Goal: Information Seeking & Learning: Check status

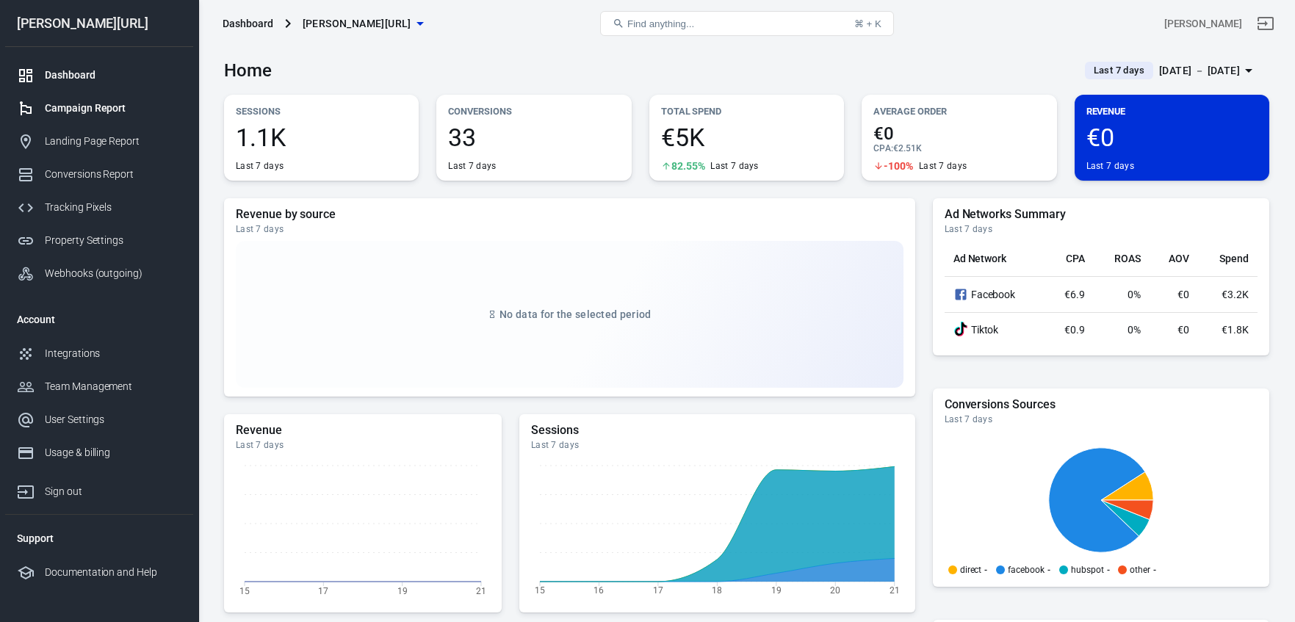
click at [141, 115] on div "Campaign Report" at bounding box center [113, 108] width 137 height 15
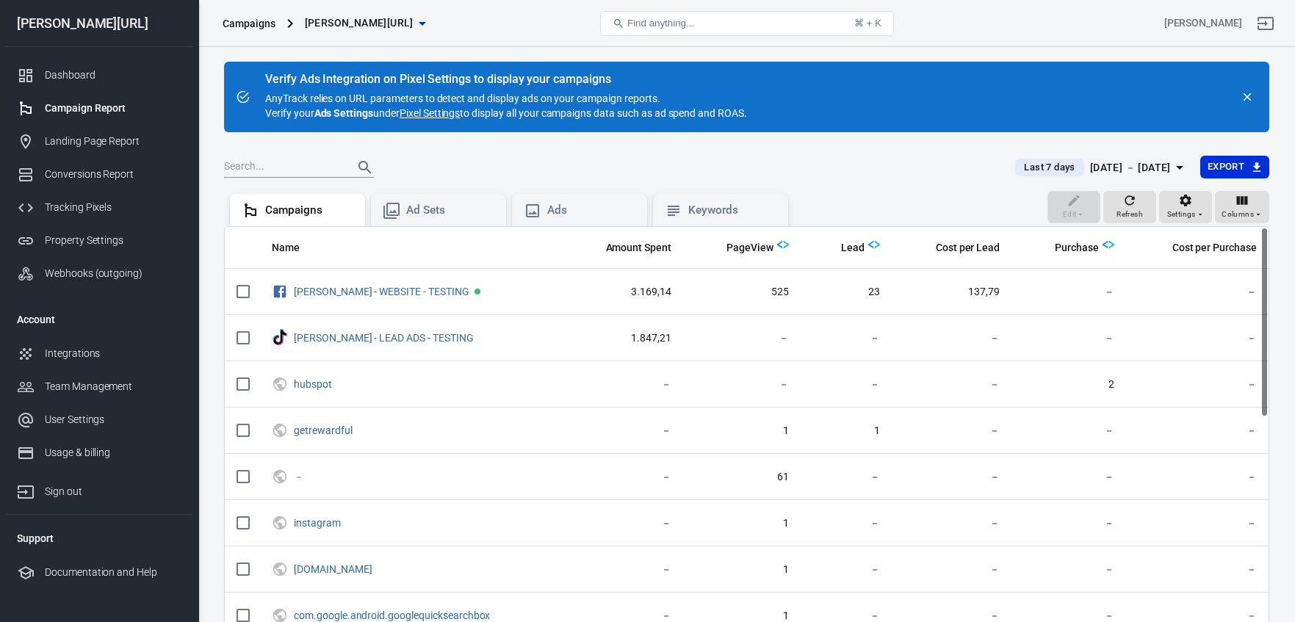
click at [1036, 170] on span "Last 7 days" at bounding box center [1049, 167] width 62 height 15
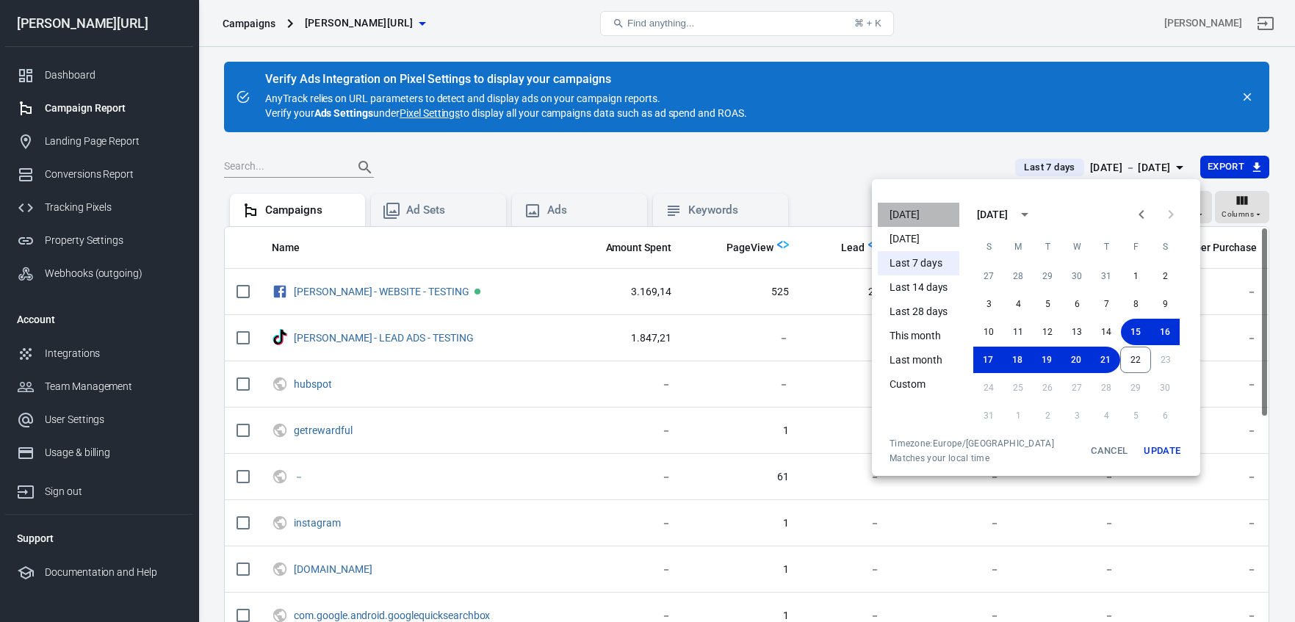
click at [920, 214] on li "[DATE]" at bounding box center [919, 215] width 82 height 24
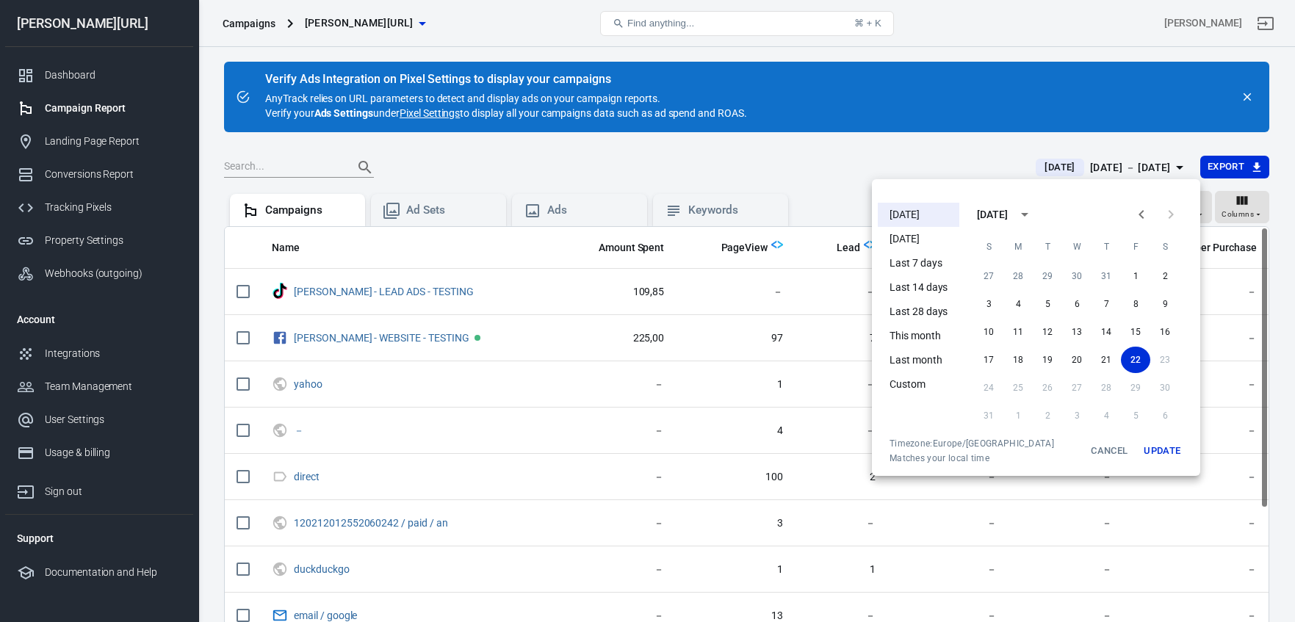
click at [1177, 458] on button "Update" at bounding box center [1162, 451] width 47 height 26
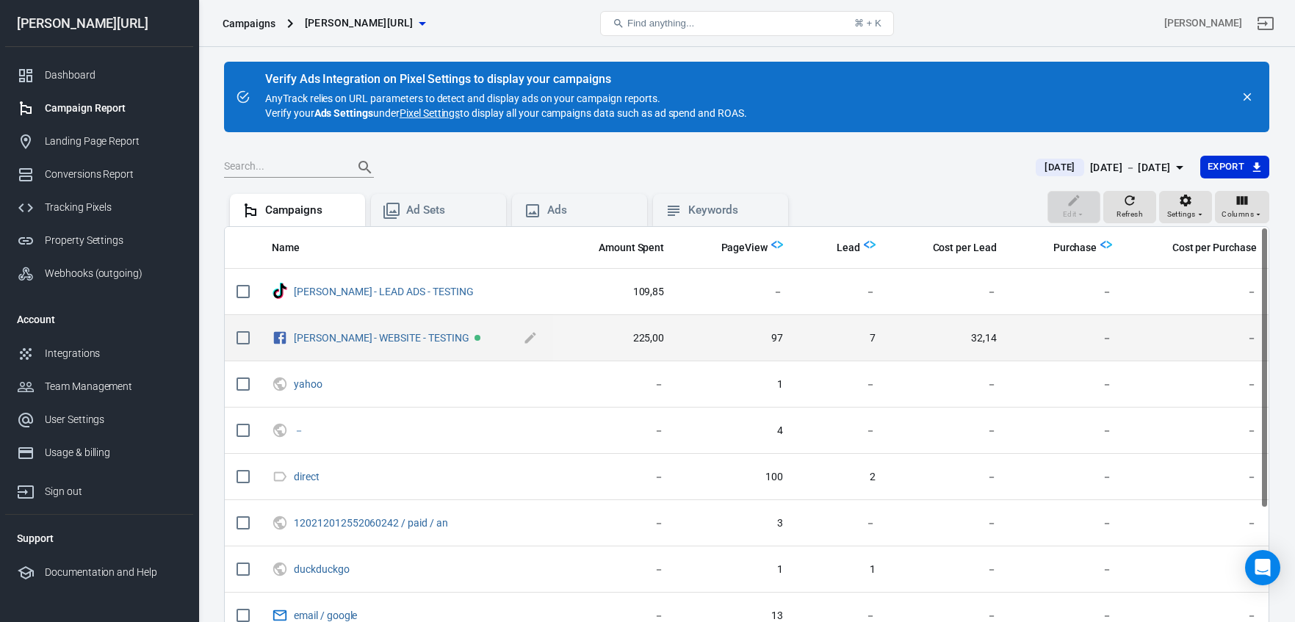
click at [337, 347] on span "[PERSON_NAME] - WEBSITE - TESTING" at bounding box center [418, 338] width 248 height 22
click at [334, 333] on link "[PERSON_NAME] - WEBSITE - TESTING" at bounding box center [382, 338] width 176 height 12
